Goal: Task Accomplishment & Management: Use online tool/utility

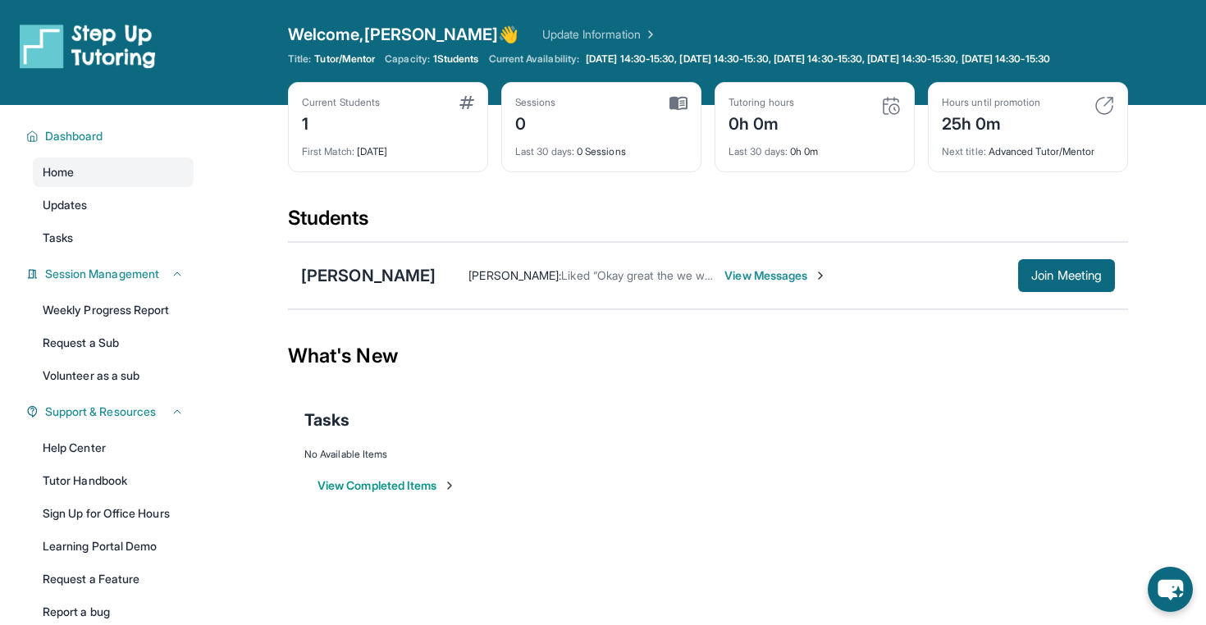
scroll to position [53, 0]
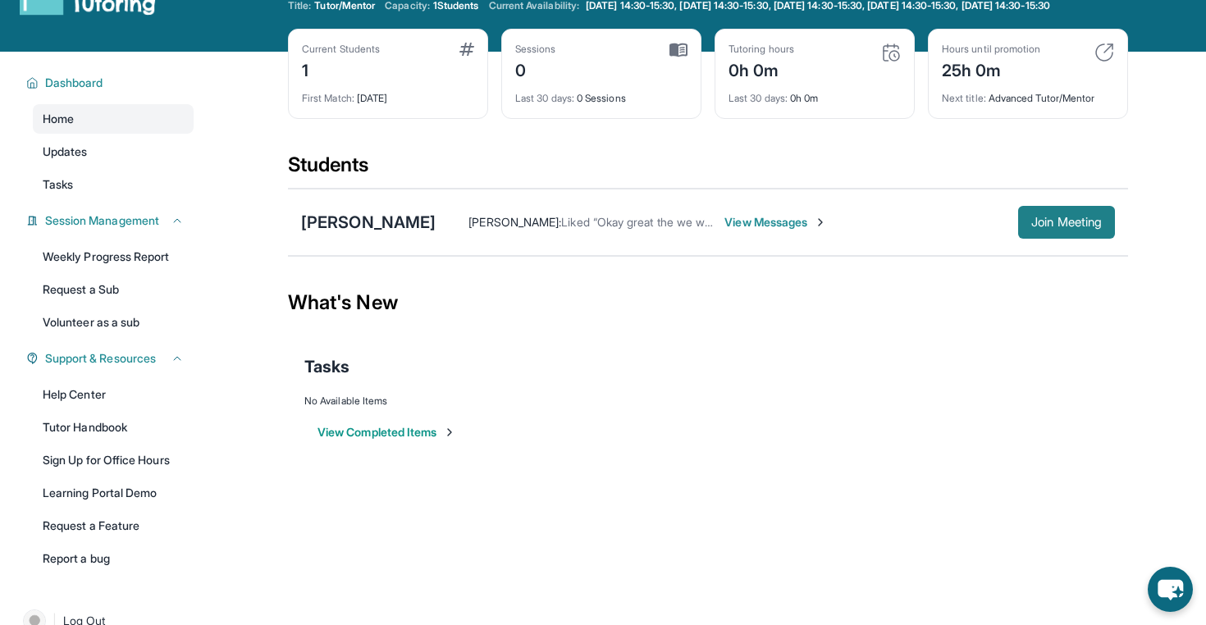
click at [1054, 227] on span "Join Meeting" at bounding box center [1067, 222] width 71 height 10
click at [1051, 227] on span "Join Meeting" at bounding box center [1067, 222] width 71 height 10
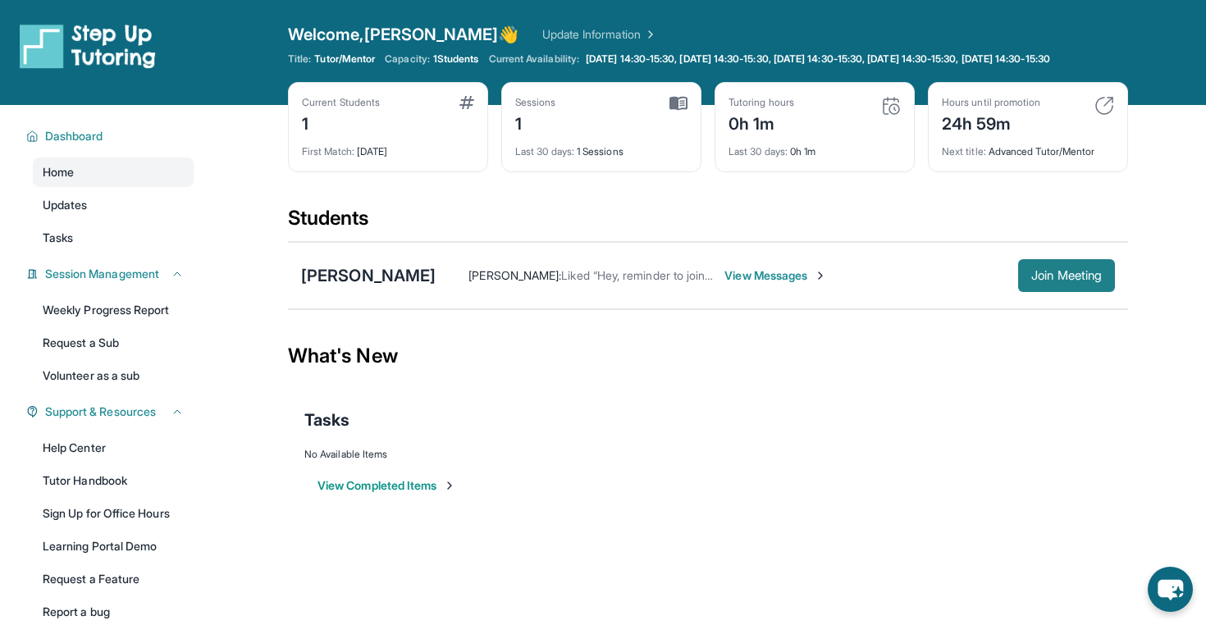
click at [1073, 281] on span "Join Meeting" at bounding box center [1067, 276] width 71 height 10
click at [1045, 281] on span "Join Meeting" at bounding box center [1067, 276] width 71 height 10
